Goal: Task Accomplishment & Management: Manage account settings

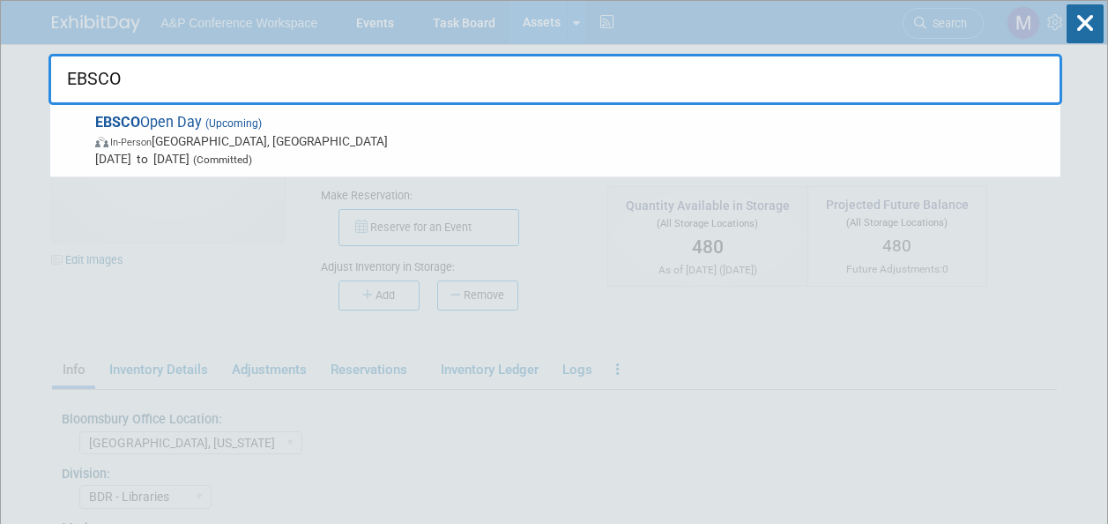
select select "[GEOGRAPHIC_DATA], [US_STATE]"
select select "BDR - Libraries"
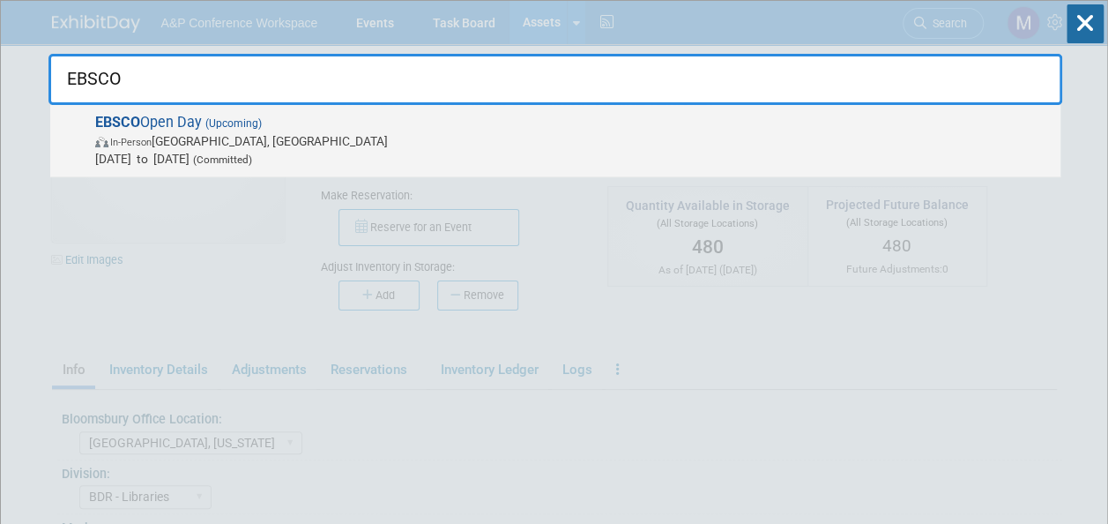
click at [232, 124] on span "(Upcoming)" at bounding box center [232, 123] width 60 height 12
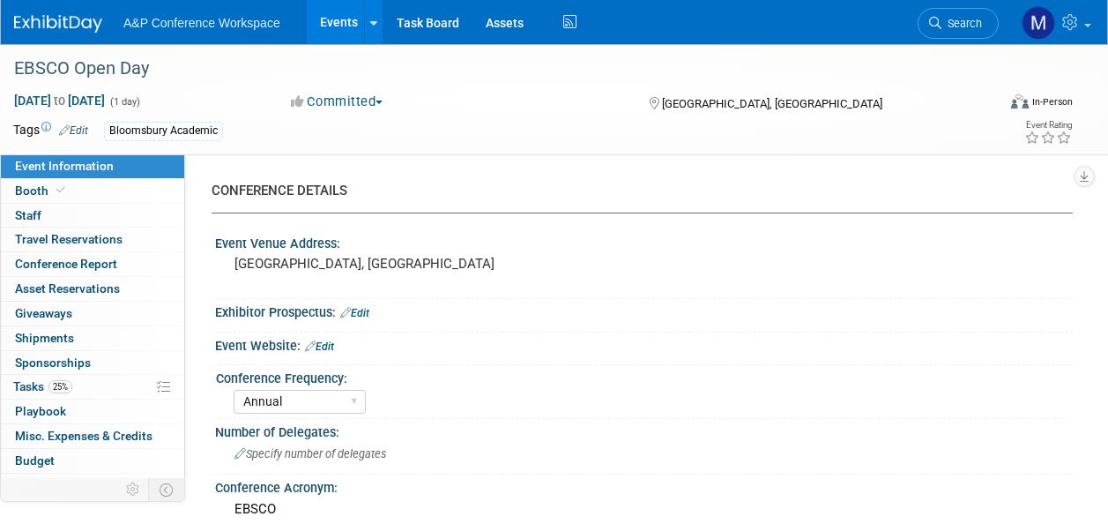
select select "Annual"
select select "Level 2"
select select "In-Person Booth"
select select "Libraries"
select select "Bloomsbury Academic"
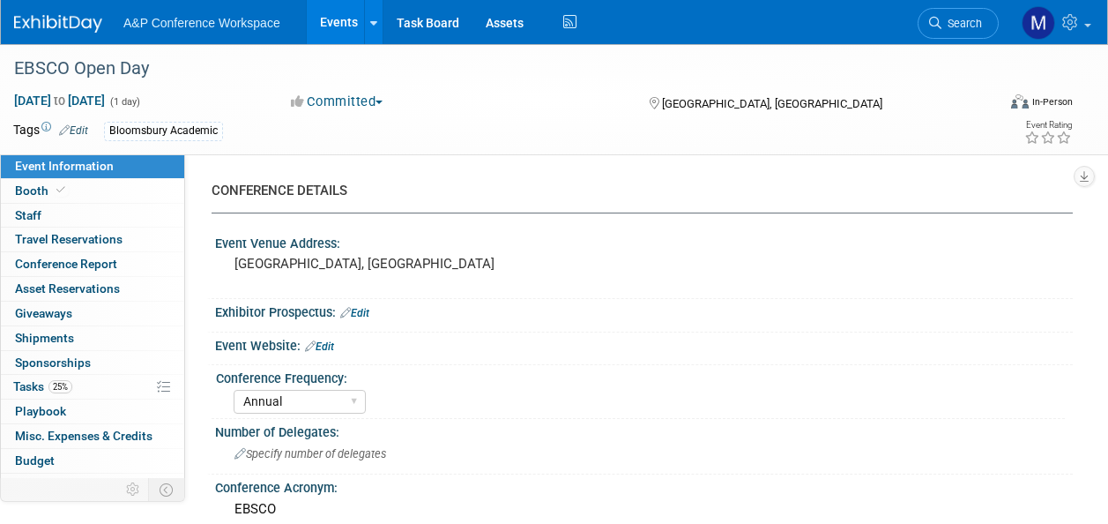
select select "[PERSON_NAME]"
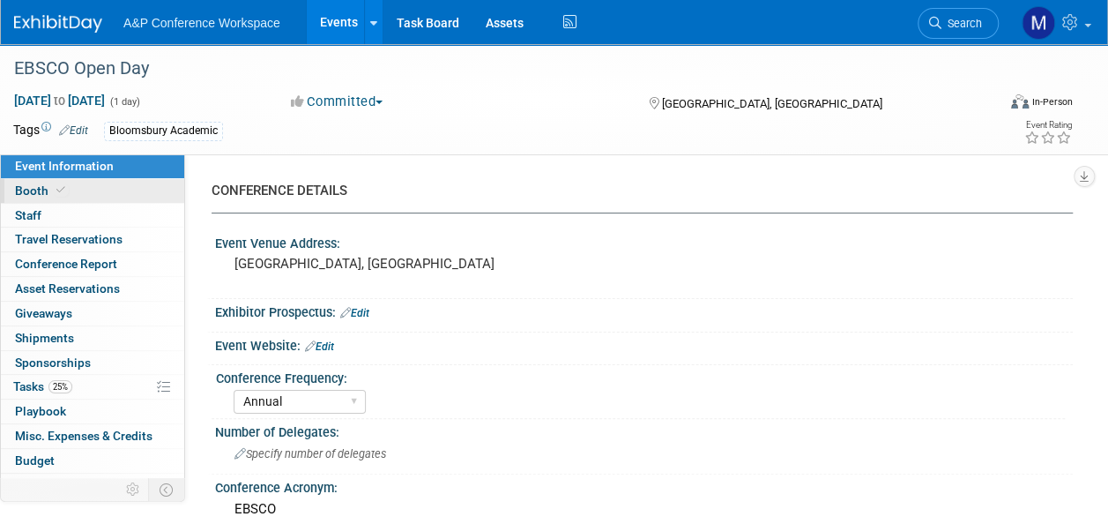
click at [144, 190] on link "Booth" at bounding box center [92, 191] width 183 height 24
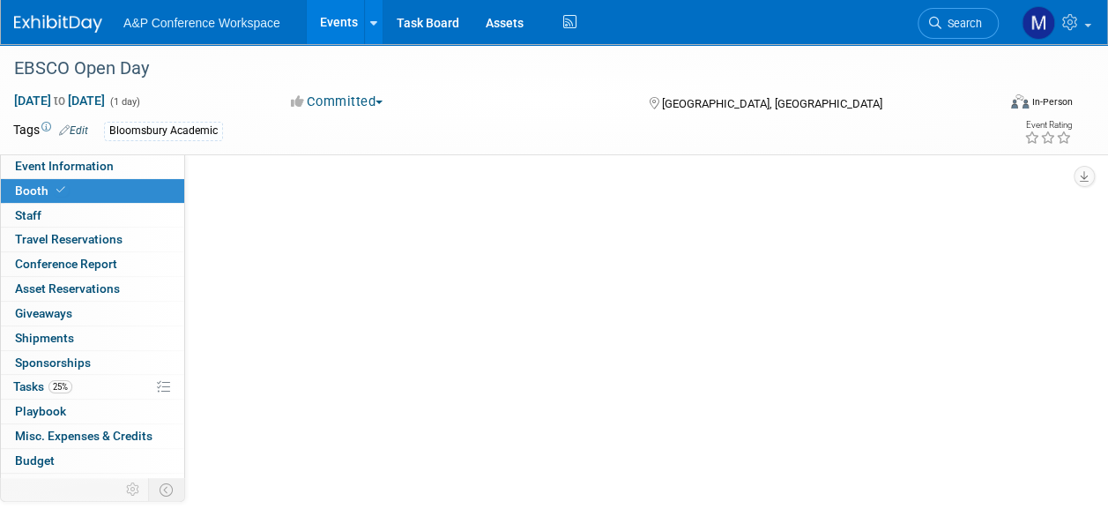
select select "COBA"
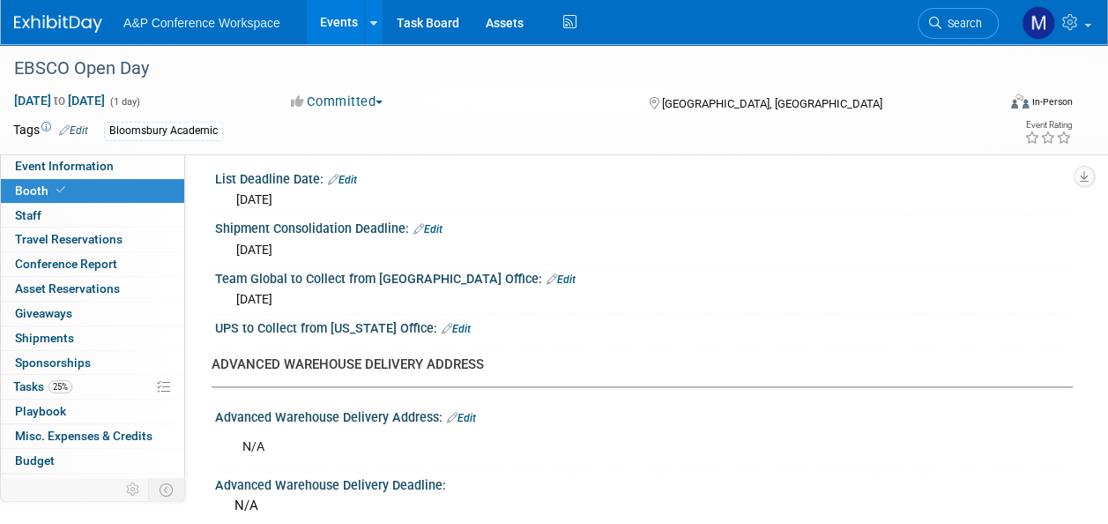
scroll to position [793, 0]
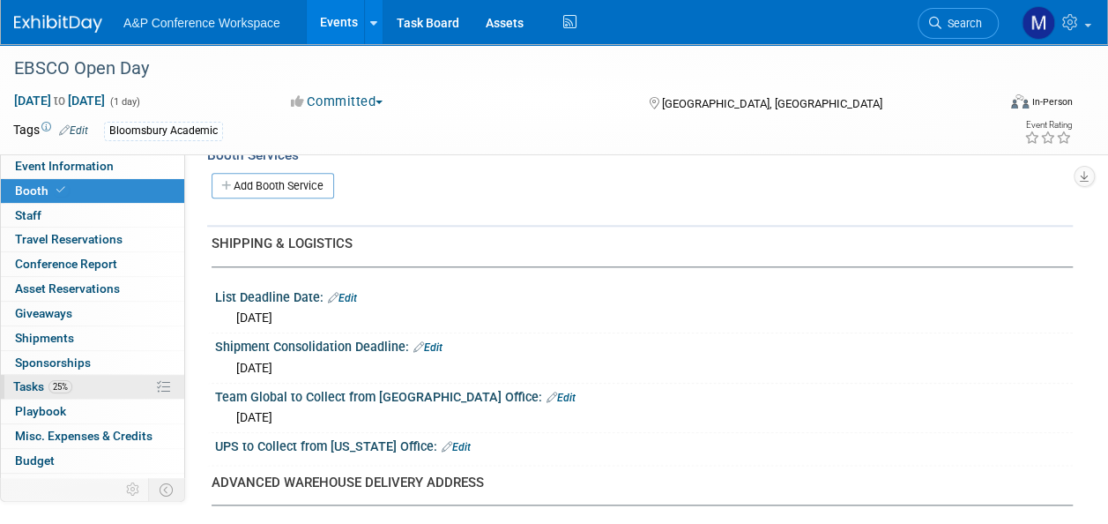
click at [81, 393] on link "25% Tasks 25%" at bounding box center [92, 387] width 183 height 24
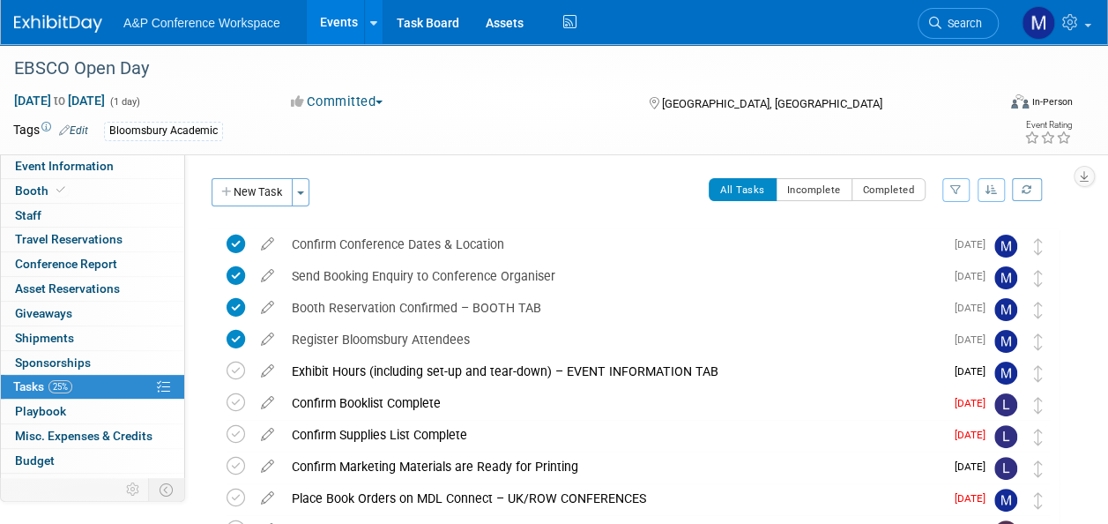
scroll to position [88, 0]
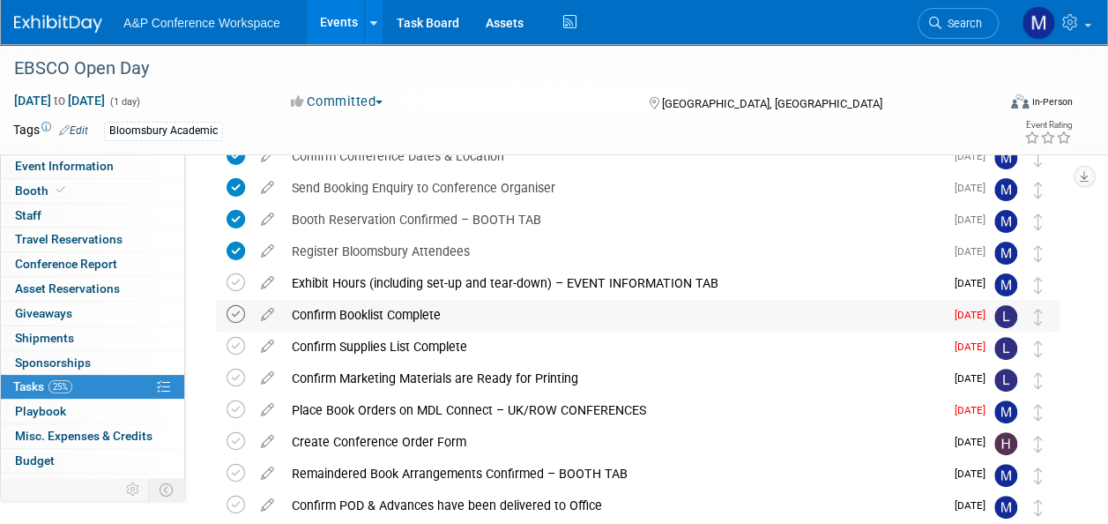
click at [240, 310] on icon at bounding box center [236, 314] width 19 height 19
click at [270, 344] on icon at bounding box center [267, 342] width 31 height 22
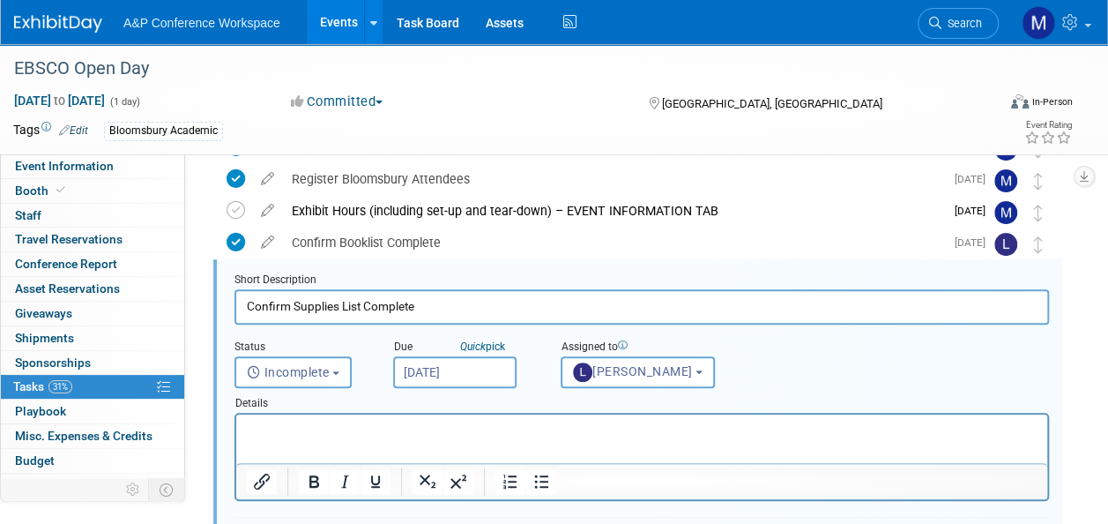
scroll to position [0, 0]
click at [490, 357] on input "[DATE]" at bounding box center [454, 372] width 123 height 32
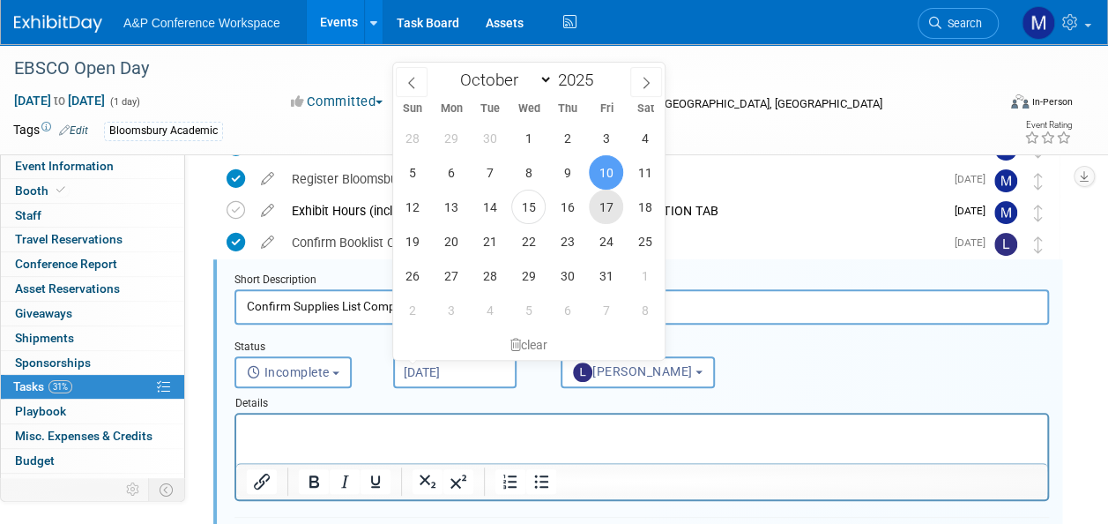
click at [596, 204] on span "17" at bounding box center [606, 207] width 34 height 34
type input "[DATE]"
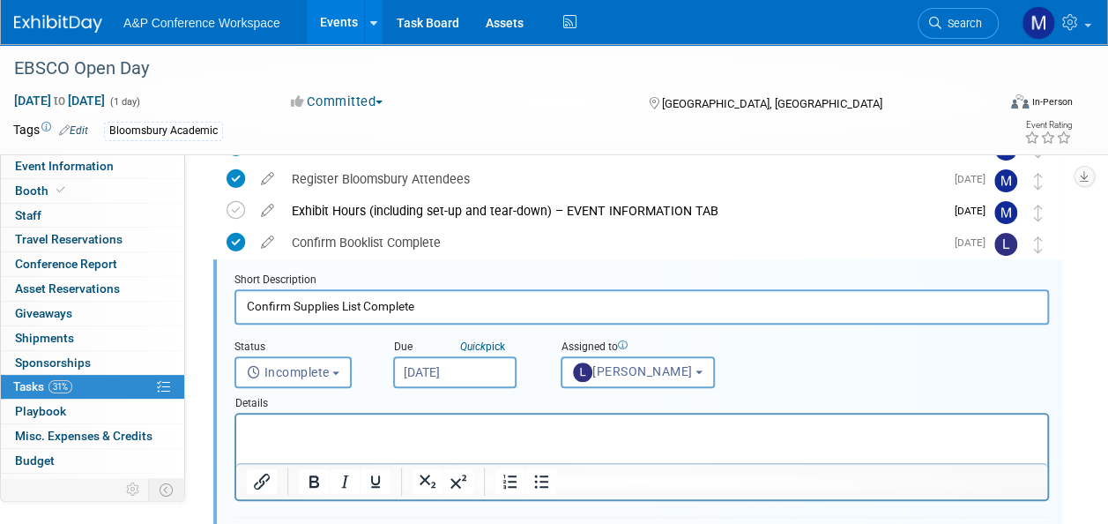
click at [515, 431] on p "Rich Text Area. Press ALT-0 for help." at bounding box center [642, 429] width 791 height 17
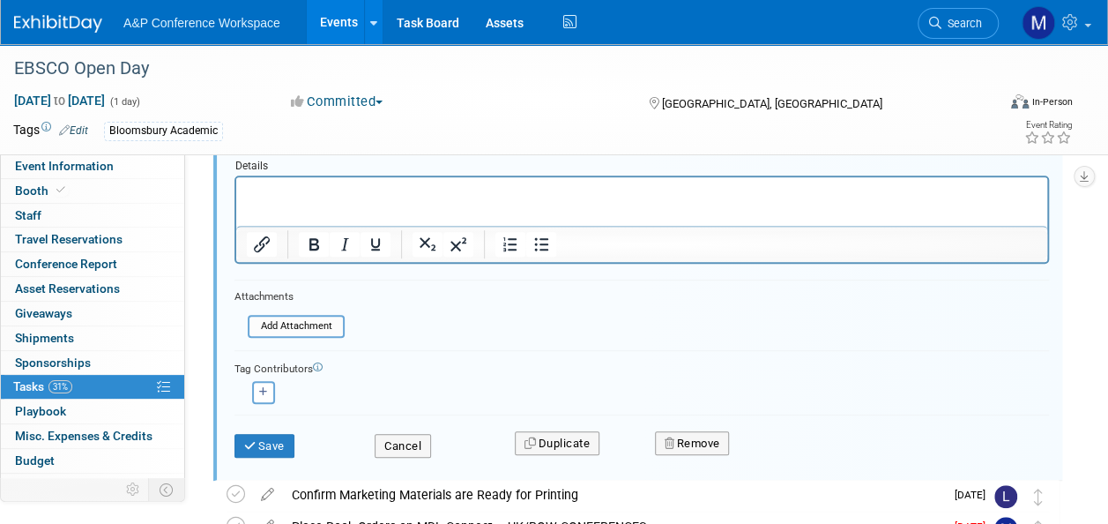
scroll to position [513, 0]
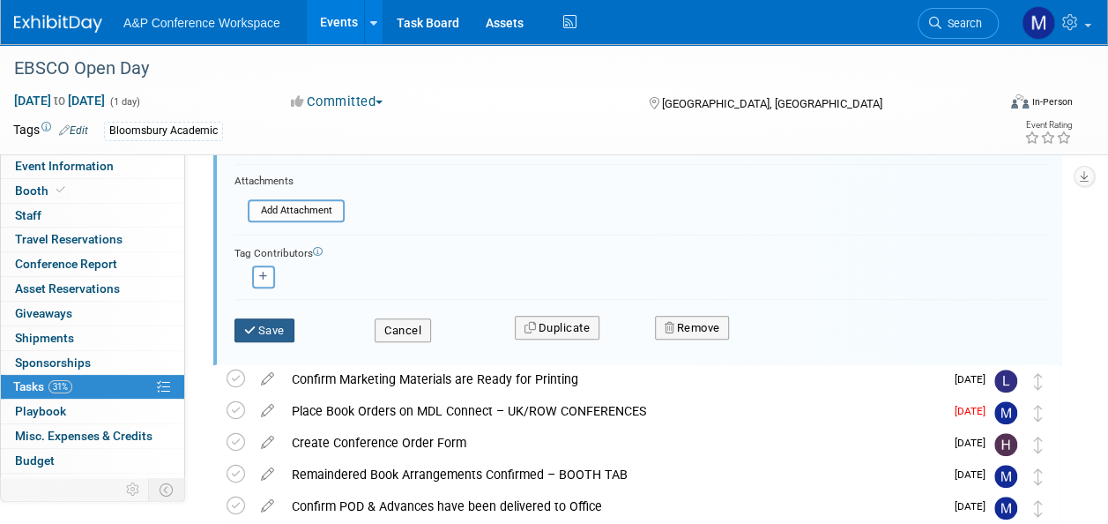
click at [259, 323] on button "Save" at bounding box center [264, 330] width 60 height 25
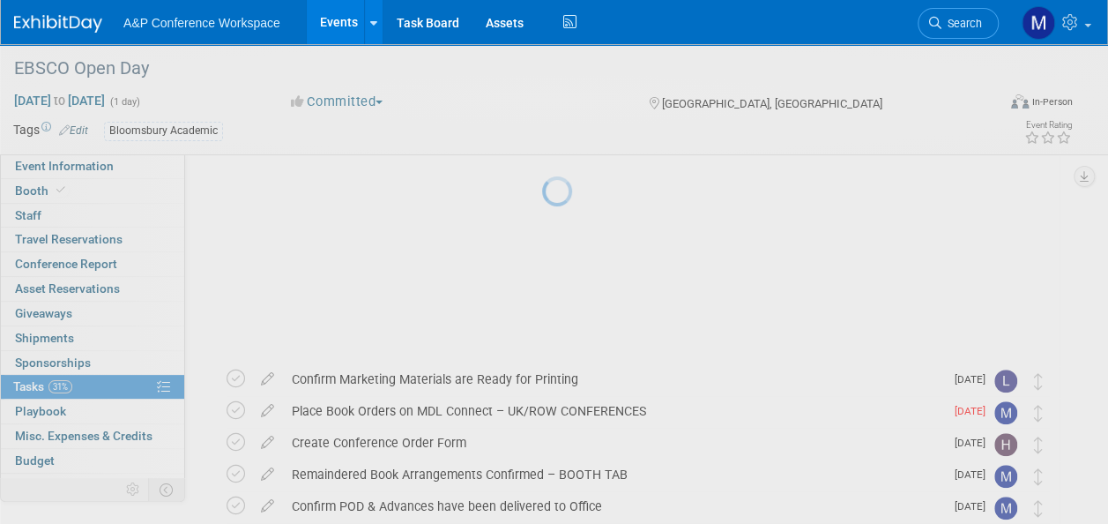
scroll to position [320, 0]
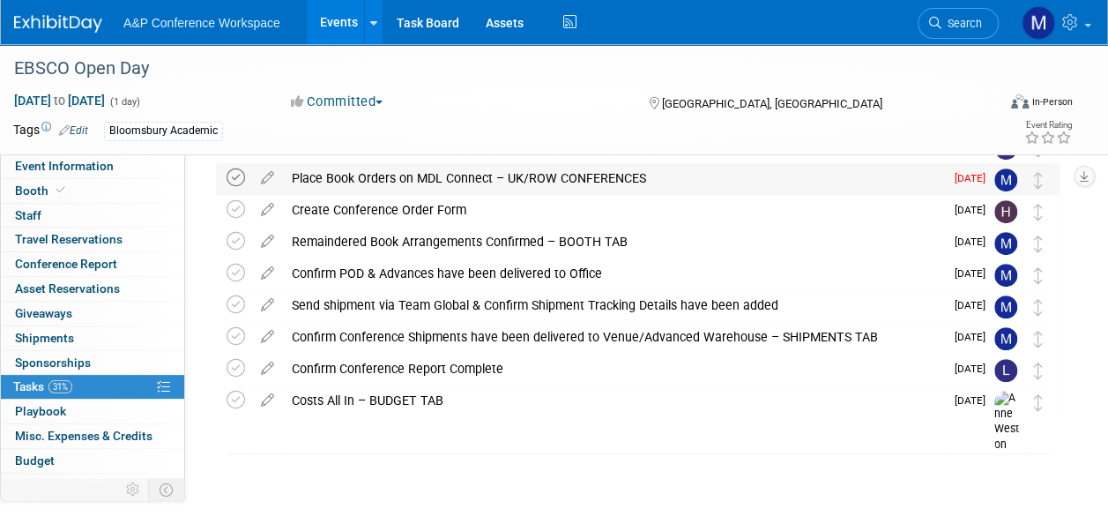
click at [235, 175] on icon at bounding box center [236, 177] width 19 height 19
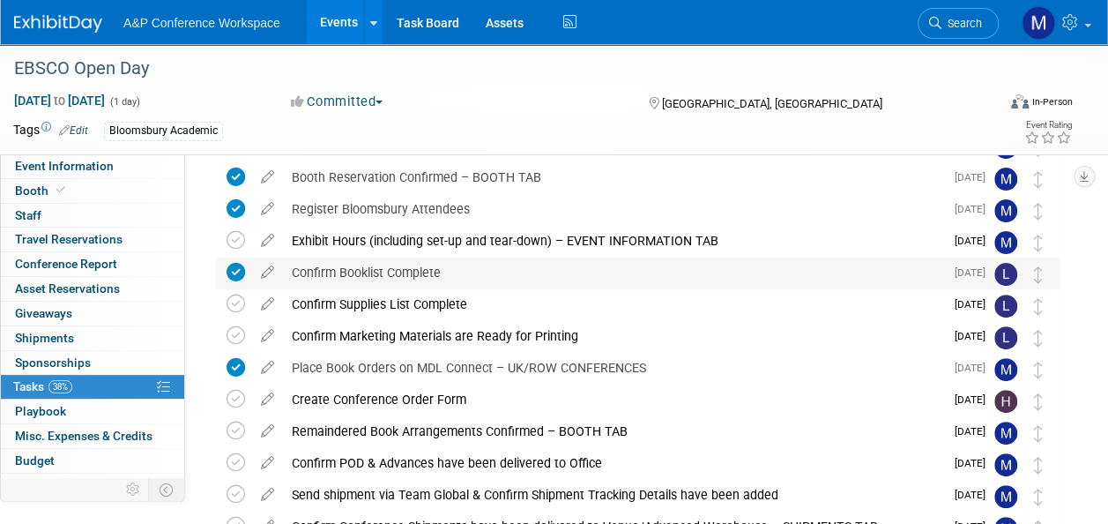
scroll to position [56, 0]
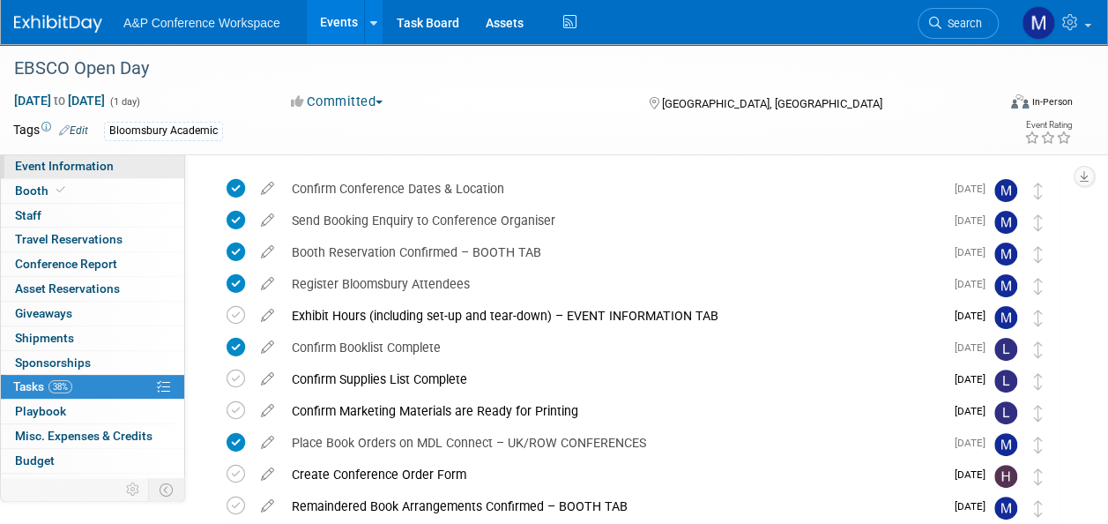
click at [79, 162] on span "Event Information" at bounding box center [64, 166] width 99 height 14
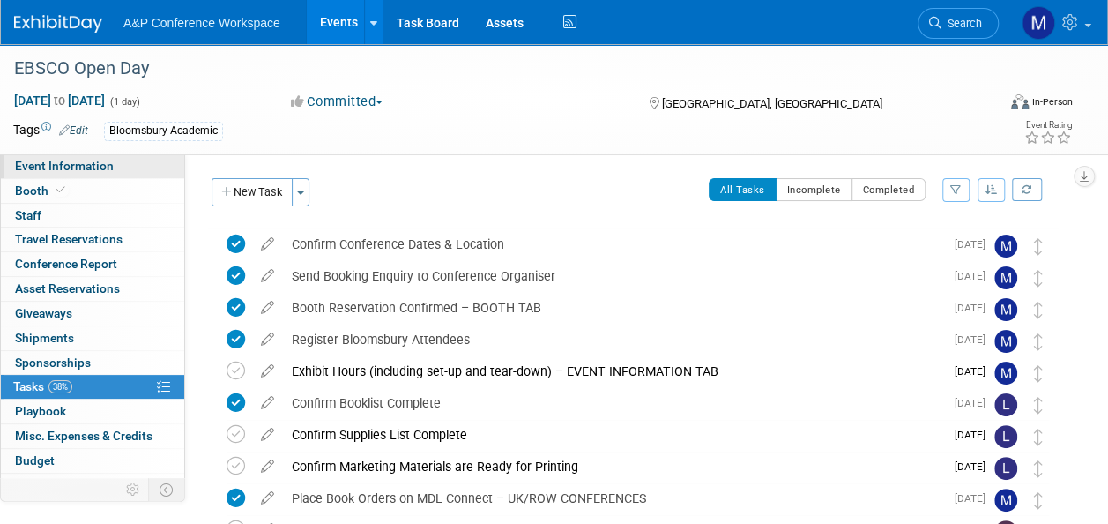
select select "Annual"
select select "Level 2"
select select "In-Person Booth"
select select "Libraries"
select select "Bloomsbury Academic"
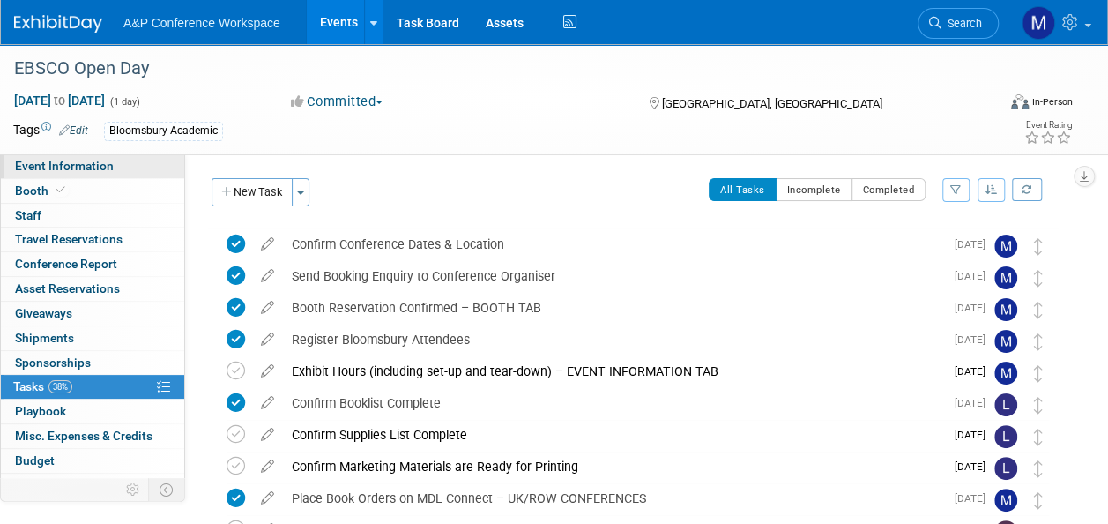
select select "[PERSON_NAME]"
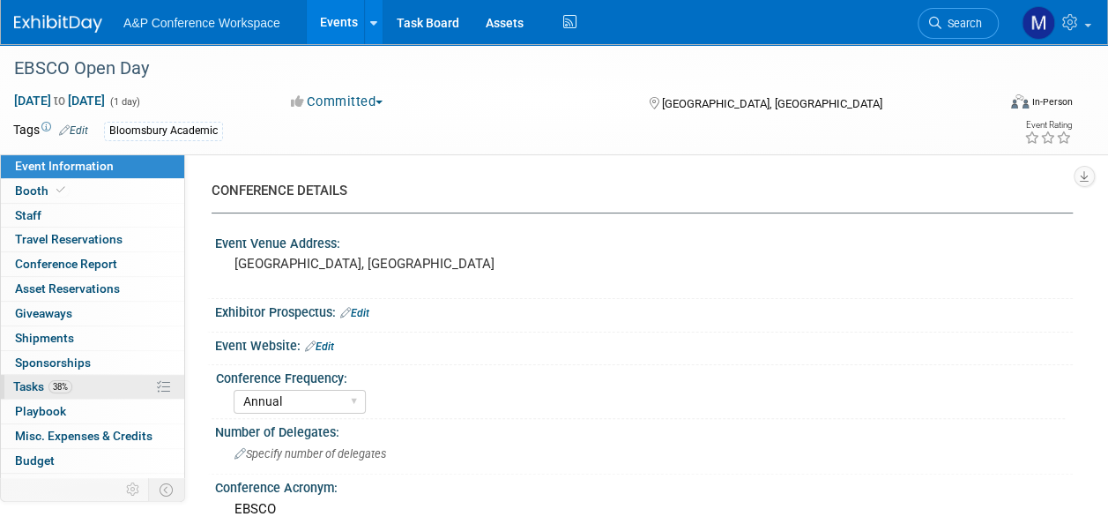
click at [92, 382] on link "38% Tasks 38%" at bounding box center [92, 387] width 183 height 24
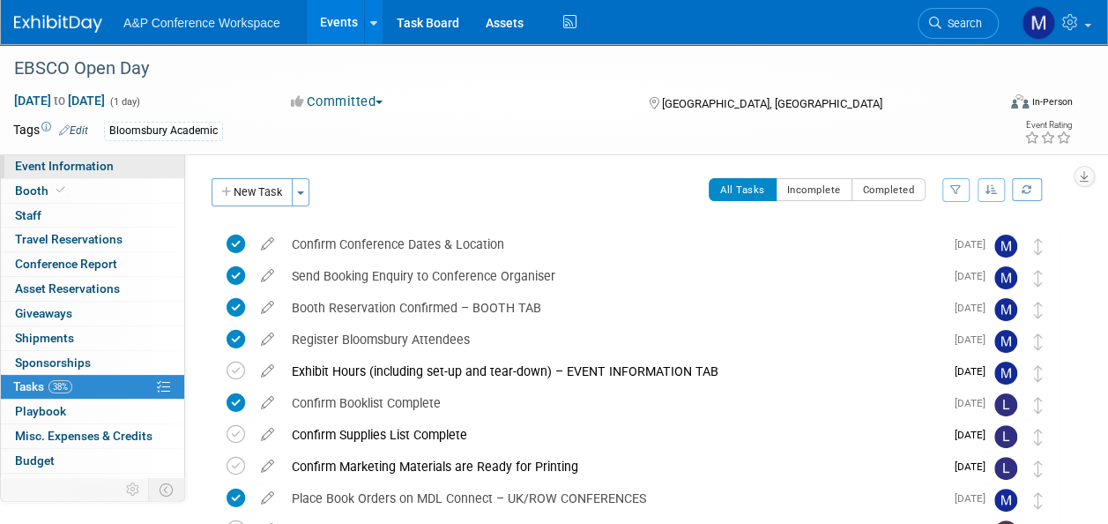
click at [100, 165] on span "Event Information" at bounding box center [64, 166] width 99 height 14
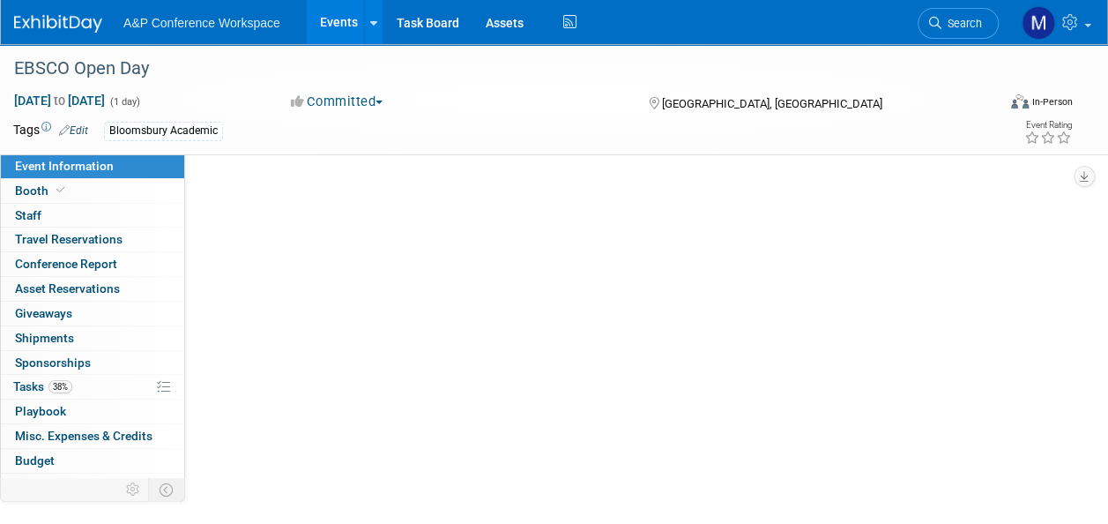
select select "Annual"
select select "Level 2"
select select "In-Person Booth"
select select "Libraries"
select select "Bloomsbury Academic"
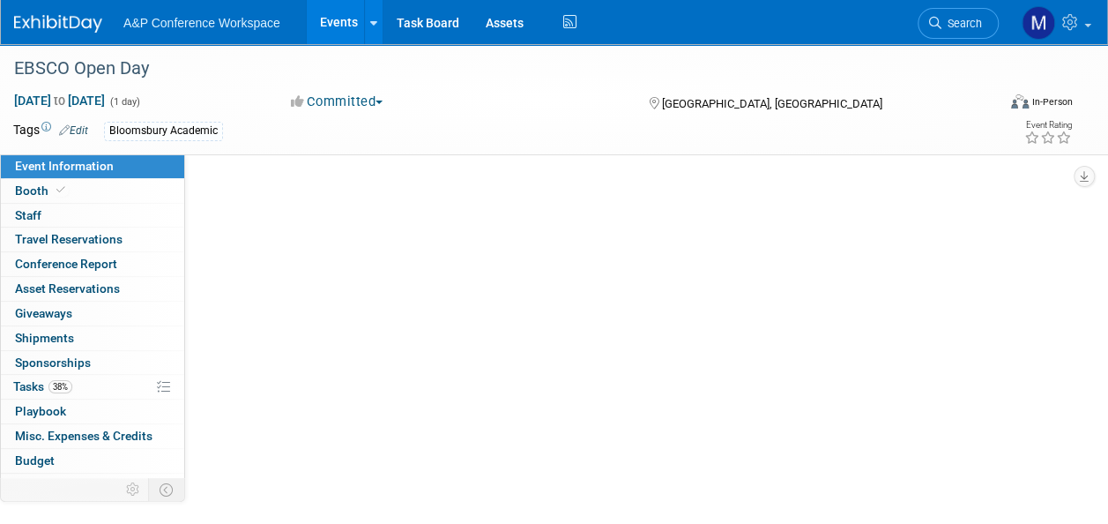
select select "[PERSON_NAME]"
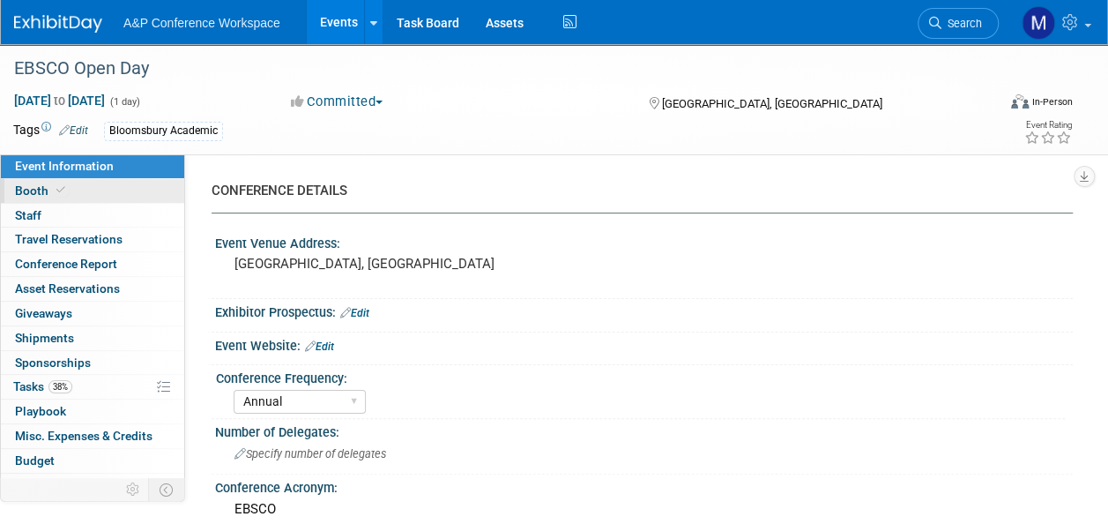
click at [132, 194] on link "Booth" at bounding box center [92, 191] width 183 height 24
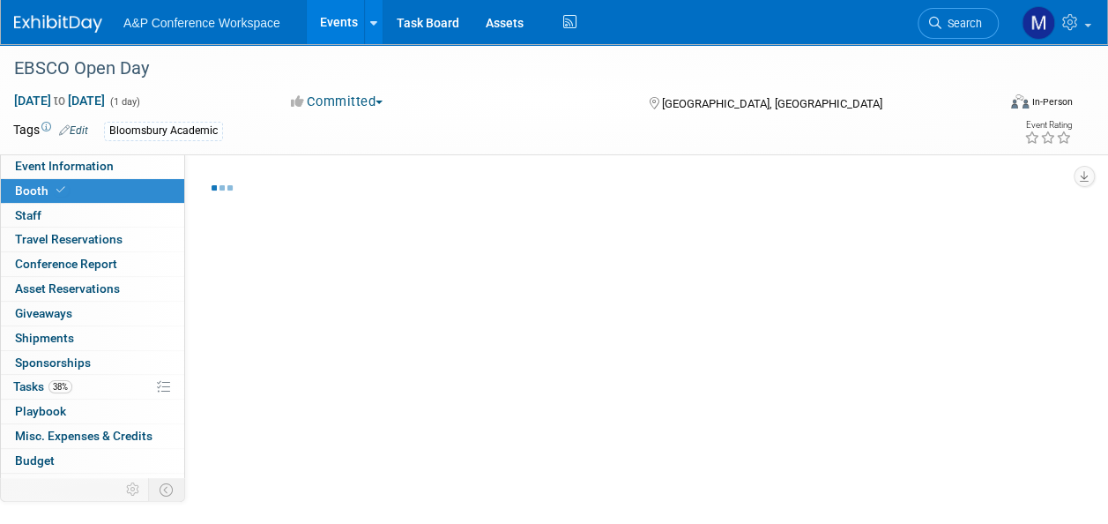
select select "COBA"
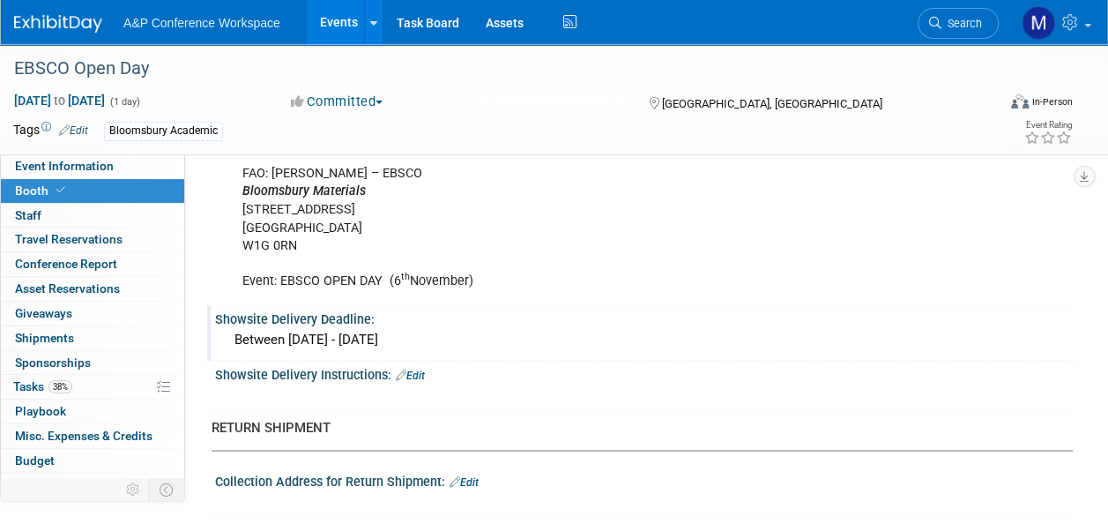
scroll to position [1410, 0]
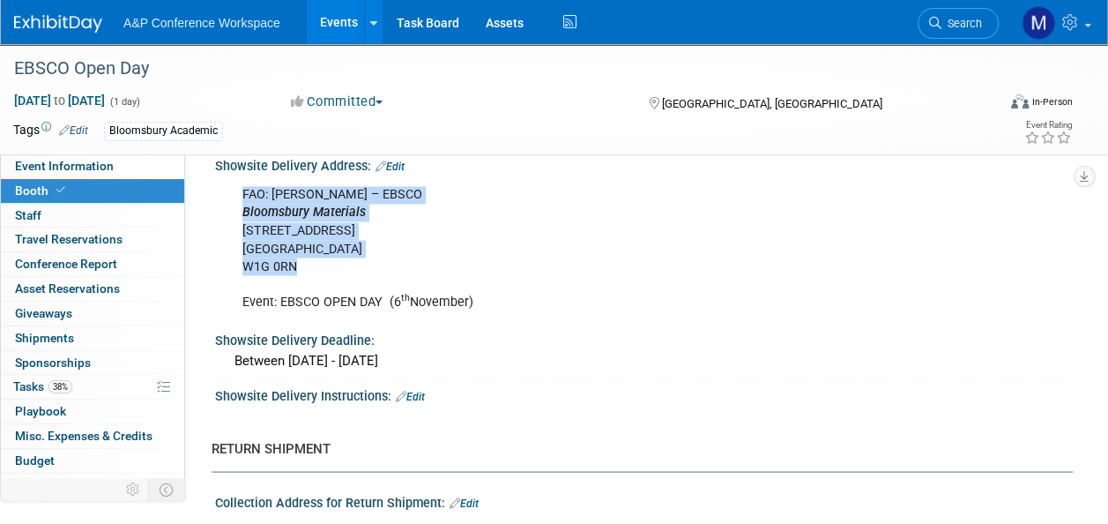
drag, startPoint x: 326, startPoint y: 257, endPoint x: 232, endPoint y: 190, distance: 115.7
click at [232, 190] on div "FAO: [PERSON_NAME] – EBSCO Bloomsbury Materials [STREET_ADDRESS] Event: EBSCO O…" at bounding box center [566, 248] width 673 height 142
drag, startPoint x: 232, startPoint y: 190, endPoint x: 271, endPoint y: 201, distance: 40.2
copy div "FAO: [PERSON_NAME] – EBSCO Bloomsbury Materials [STREET_ADDRESS]"
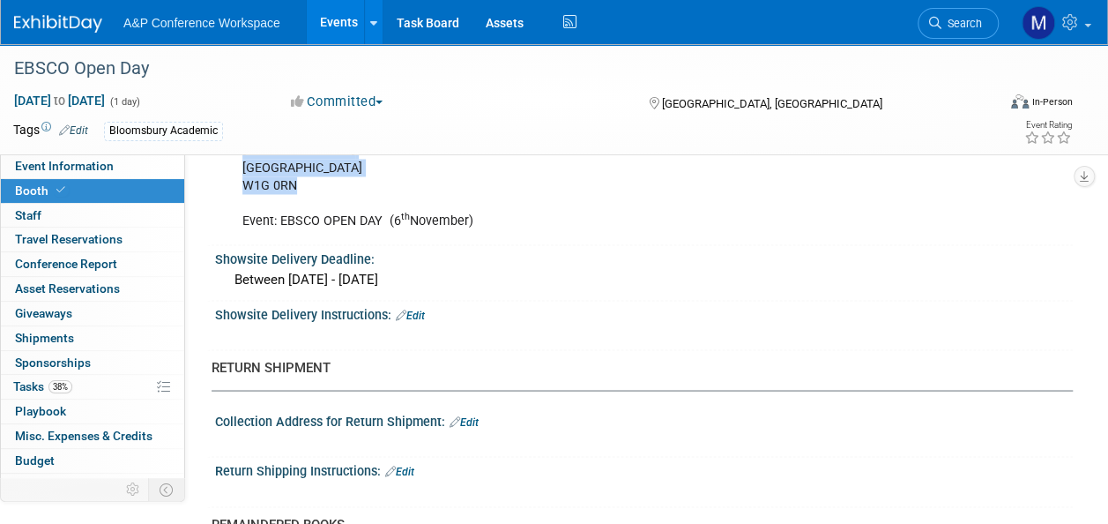
scroll to position [1587, 0]
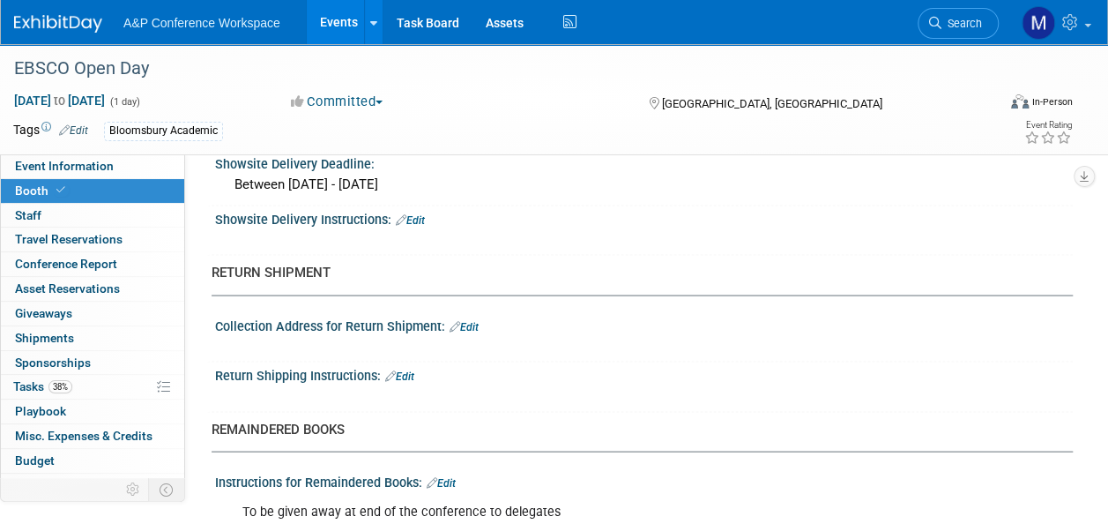
click at [479, 320] on link "Edit" at bounding box center [464, 326] width 29 height 12
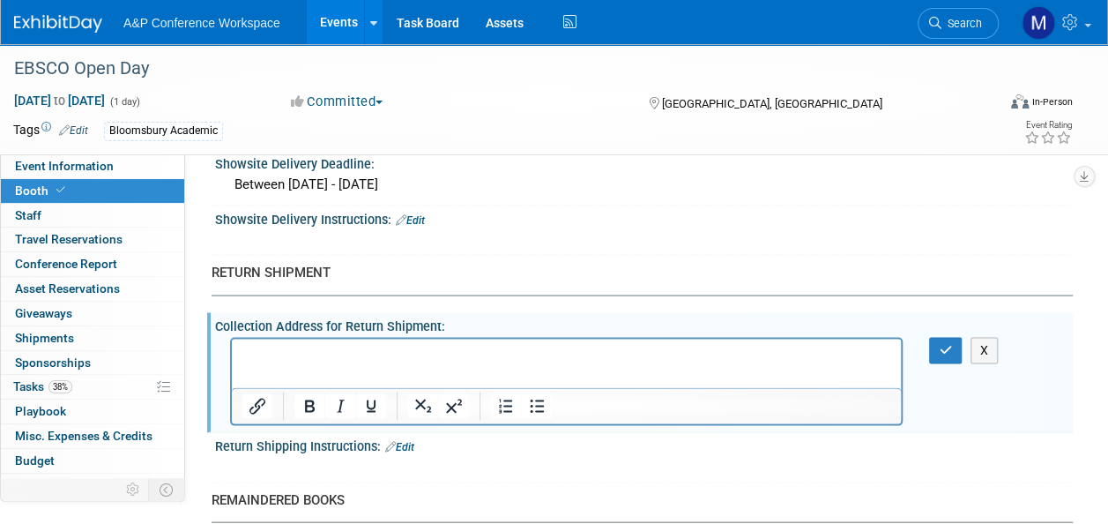
scroll to position [0, 0]
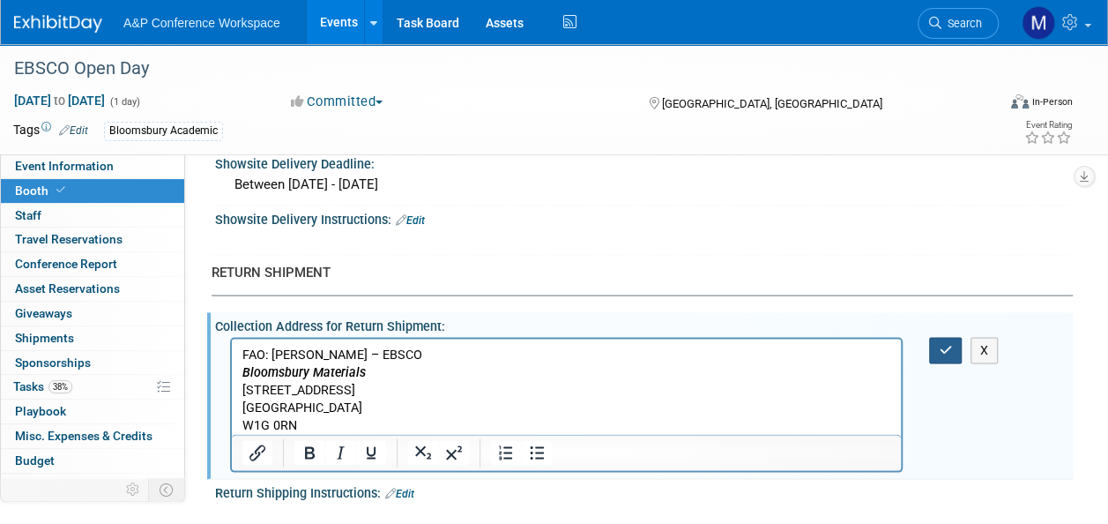
click at [956, 337] on button "button" at bounding box center [945, 350] width 33 height 26
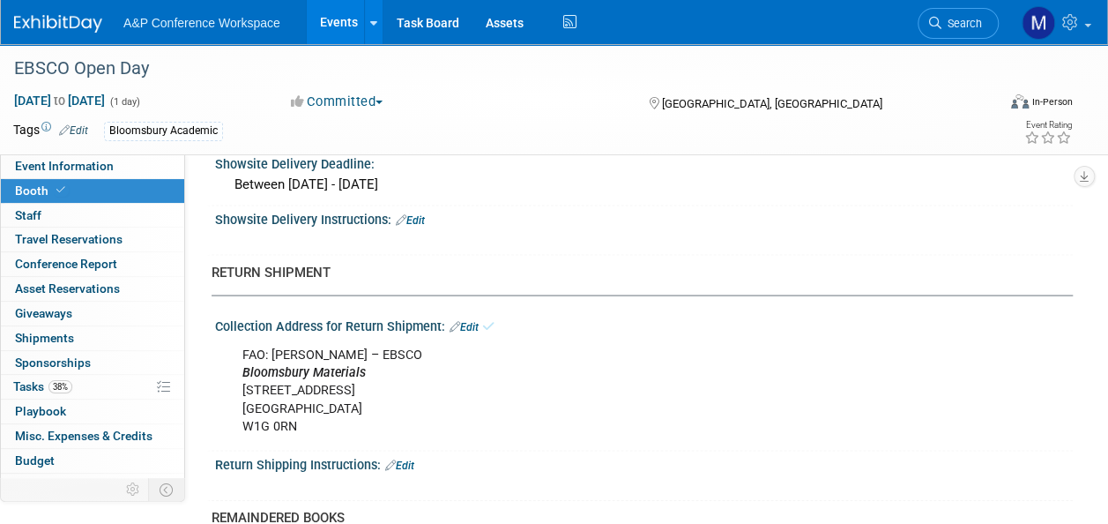
click at [940, 340] on div "FAO: [PERSON_NAME] – EBSCO Bloomsbury Materials [STREET_ADDRESS] X" at bounding box center [644, 388] width 858 height 112
click at [37, 390] on span "Tasks 38%" at bounding box center [42, 386] width 59 height 14
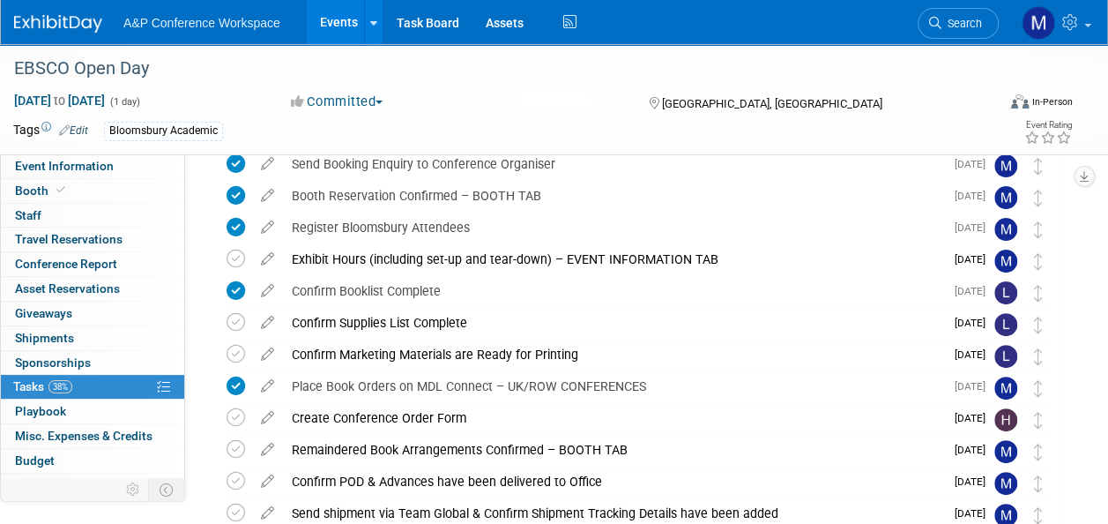
scroll to position [176, 0]
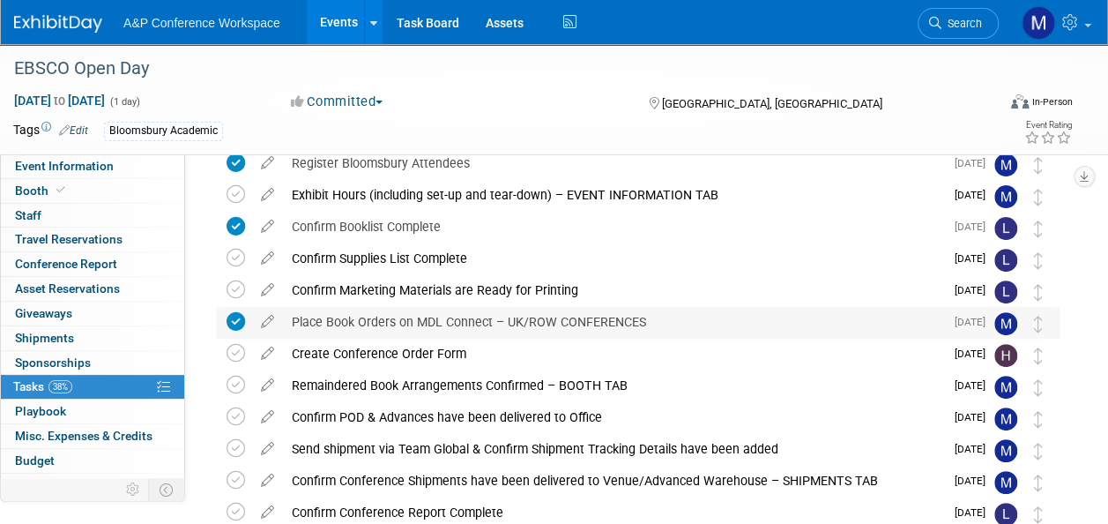
click at [368, 317] on div "Place Book Orders on MDL Connect – UK/ROW CONFERENCES" at bounding box center [613, 322] width 661 height 30
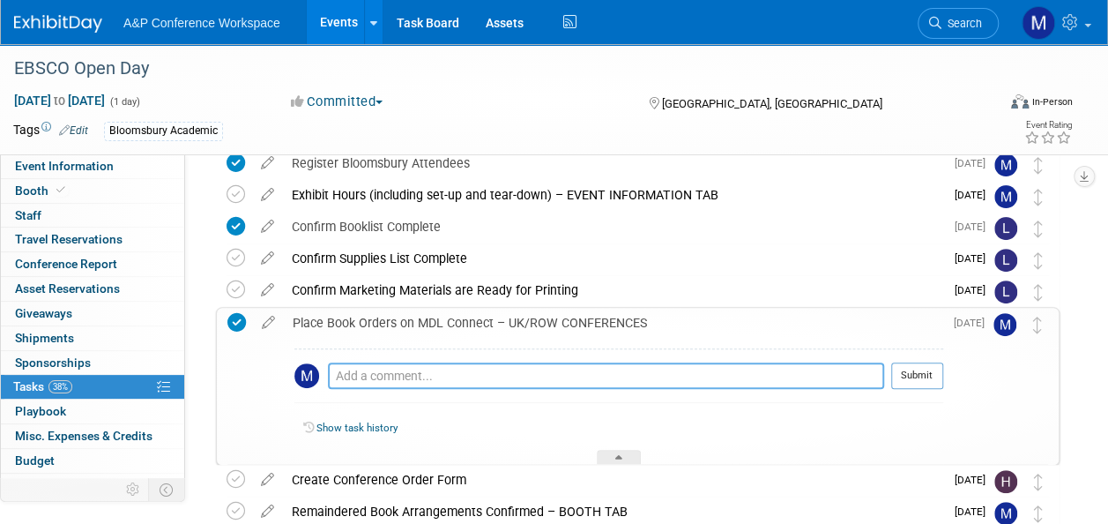
click at [411, 377] on textarea at bounding box center [606, 375] width 556 height 26
paste textarea "2006132413."
click at [402, 378] on textarea "Stock titles 2006132413." at bounding box center [606, 375] width 556 height 26
type textarea "Stock titles order ref 2006132413."
click at [901, 373] on button "Submit" at bounding box center [917, 375] width 52 height 26
